Goal: Information Seeking & Learning: Learn about a topic

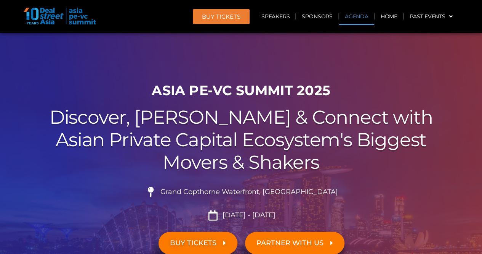
click at [346, 19] on link "Agenda" at bounding box center [356, 17] width 35 height 18
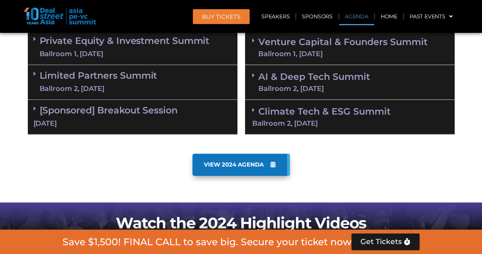
scroll to position [399, 0]
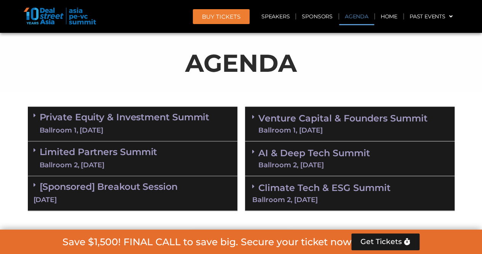
click at [143, 132] on div "Ballroom 1, [DATE]" at bounding box center [125, 130] width 170 height 10
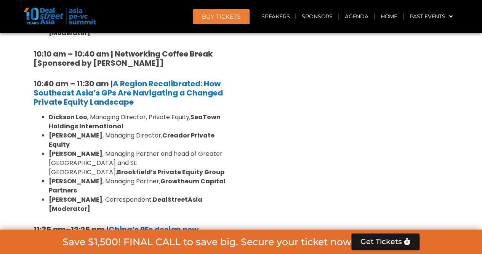
scroll to position [742, 0]
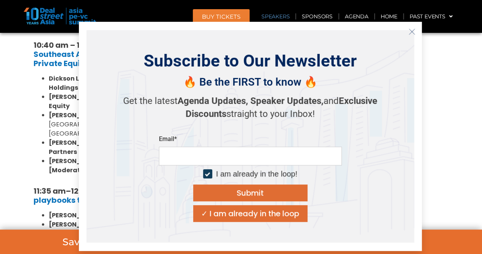
click at [415, 34] on icon "Close" at bounding box center [412, 31] width 7 height 7
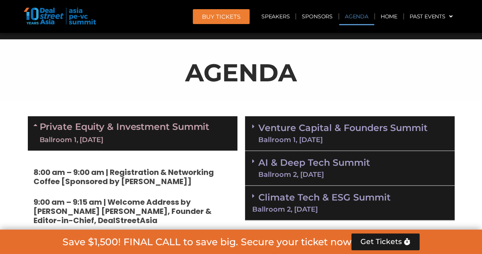
scroll to position [437, 0]
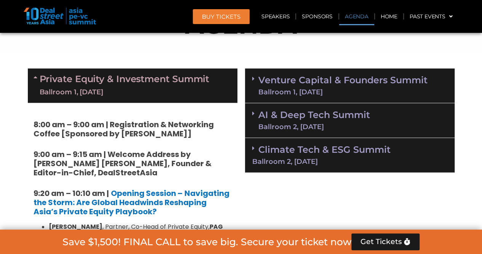
click at [278, 97] on div "Venture Capital & Founders​ Summit Ballroom 1, 11 Sept" at bounding box center [350, 85] width 210 height 35
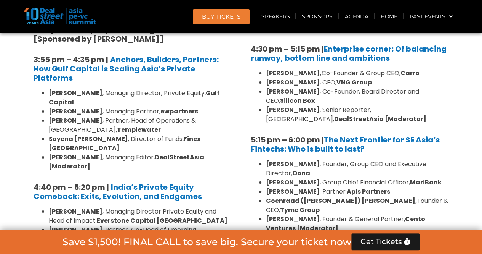
scroll to position [1370, 0]
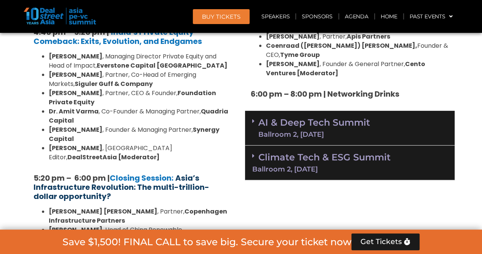
scroll to position [1516, 0]
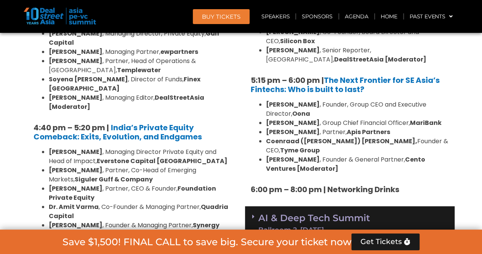
scroll to position [1401, 0]
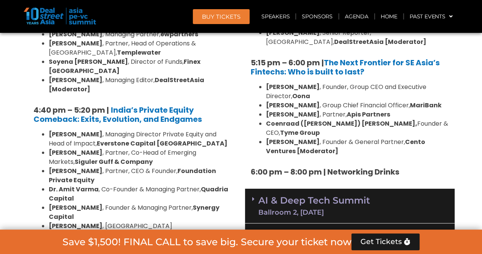
click at [306, 209] on div "Ballroom 2, [DATE]" at bounding box center [315, 212] width 112 height 7
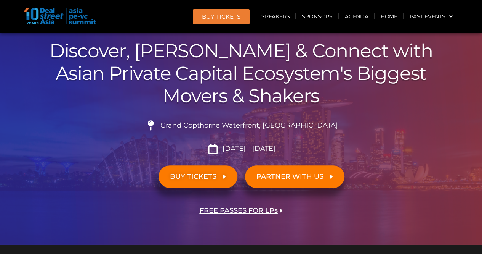
scroll to position [143, 0]
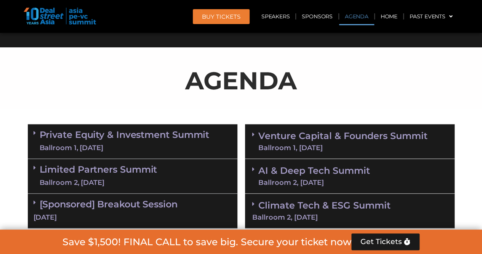
scroll to position [153, 0]
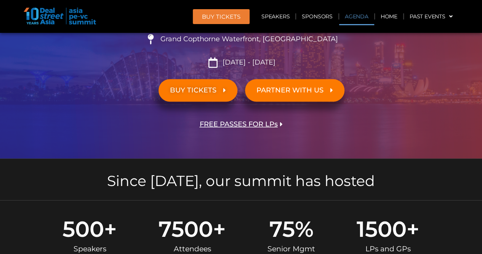
click at [350, 17] on link "Agenda" at bounding box center [356, 17] width 35 height 18
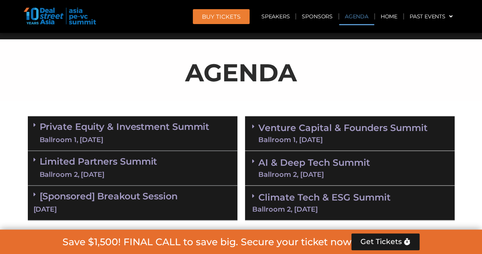
scroll to position [399, 0]
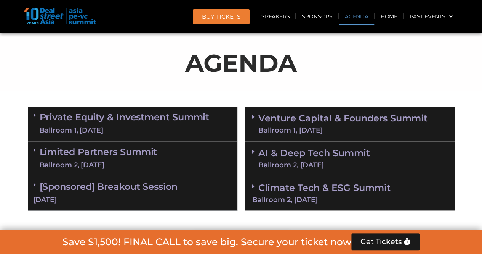
click at [119, 163] on div "Ballroom 2, [DATE]" at bounding box center [99, 165] width 118 height 10
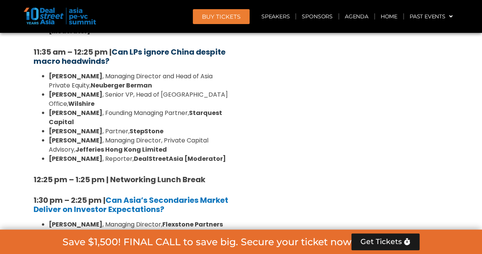
scroll to position [590, 0]
